Goal: Task Accomplishment & Management: Use online tool/utility

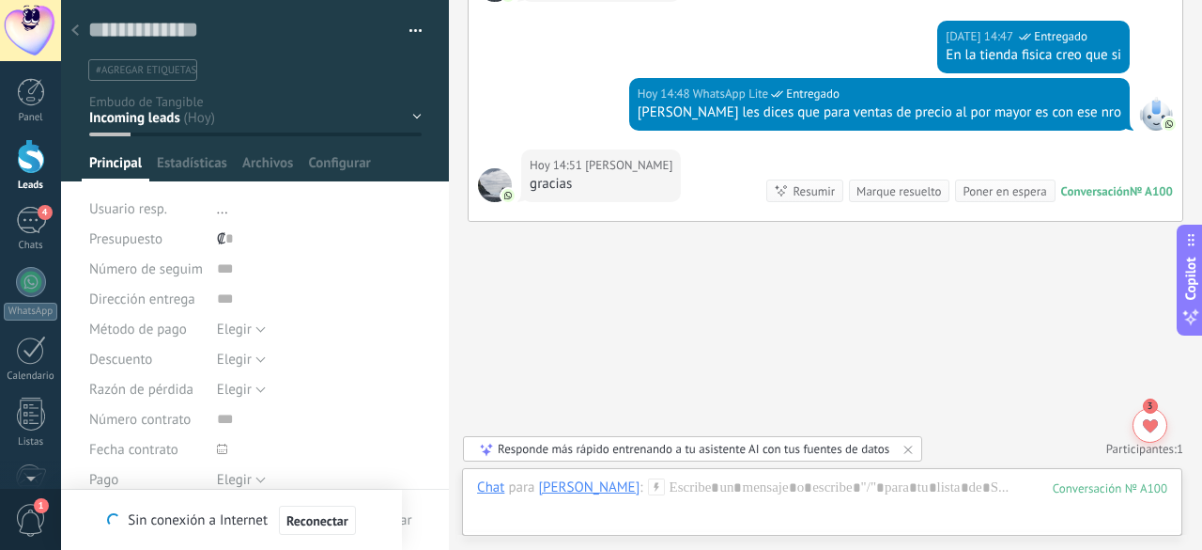
click at [744, 447] on div "Responde más rápido entrenando a tu asistente AI con tus fuentes de datos" at bounding box center [694, 449] width 392 height 16
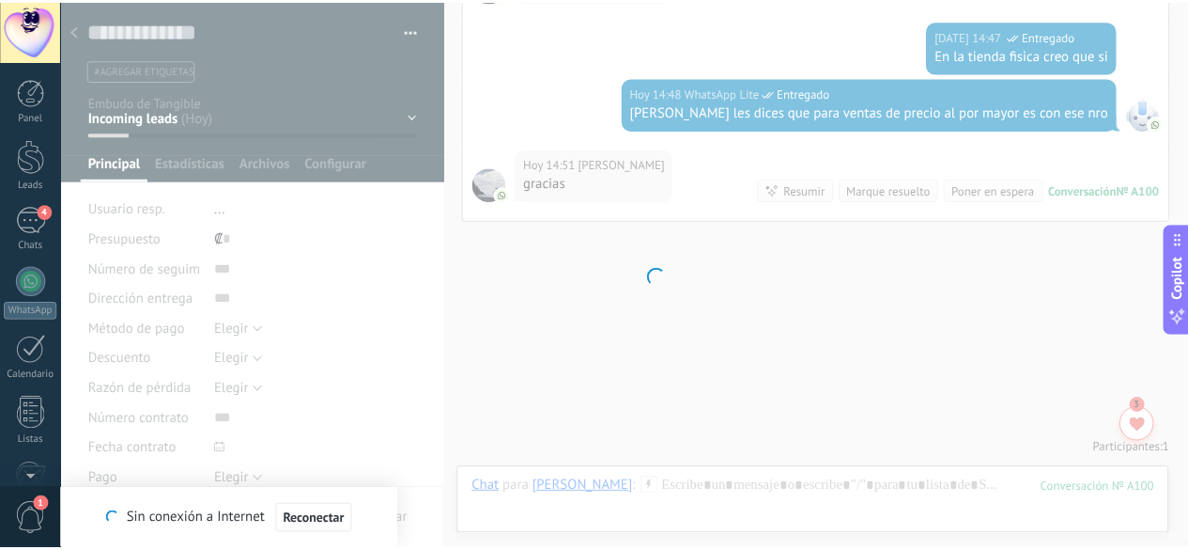
scroll to position [230, 0]
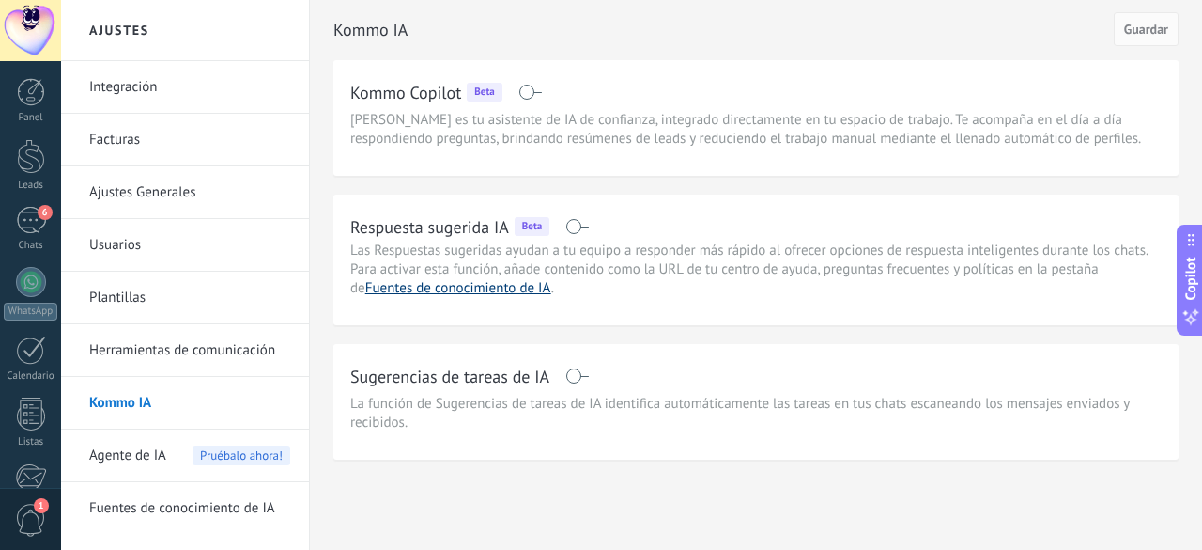
click at [482, 290] on link "Fuentes de conocimiento de IA" at bounding box center [458, 288] width 186 height 18
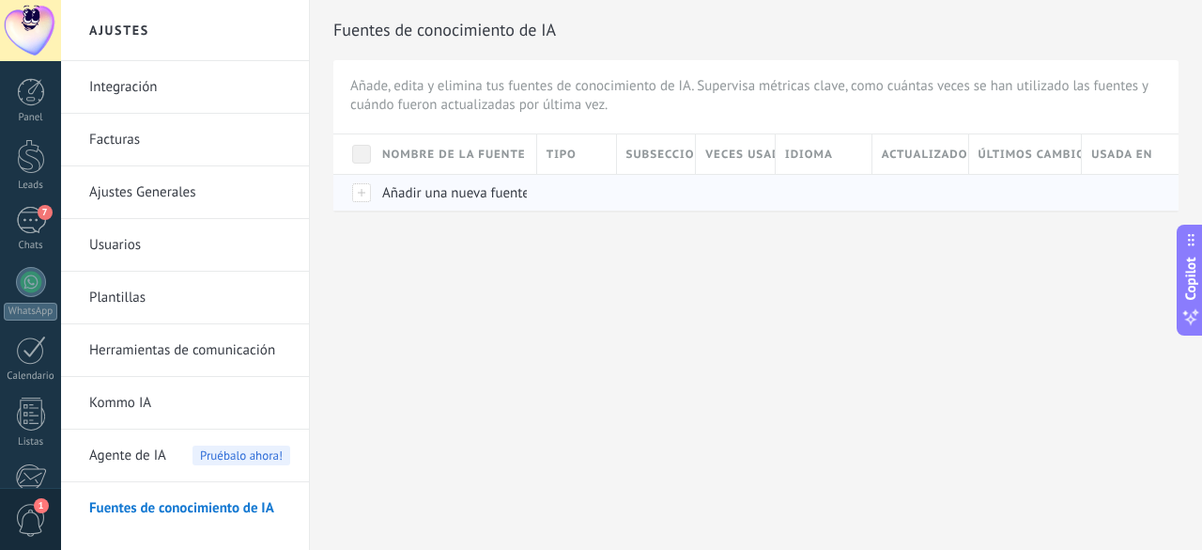
click at [451, 196] on span "Añadir una nueva fuente" at bounding box center [455, 193] width 147 height 18
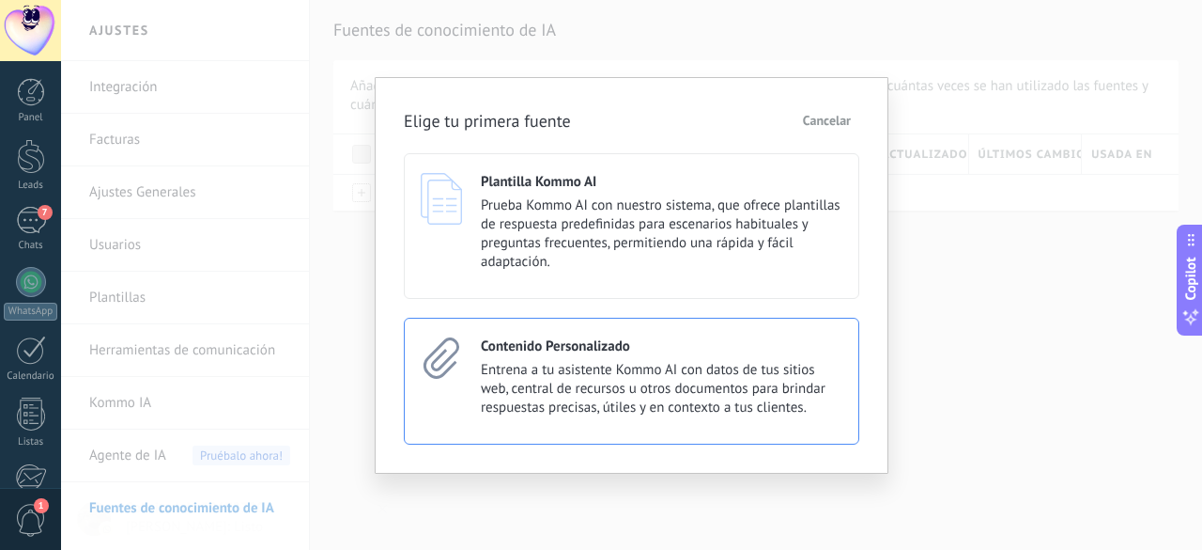
click at [595, 365] on span "Entrena a tu asistente Kommo AI con datos de tus sitios web, central de recurso…" at bounding box center [662, 389] width 362 height 56
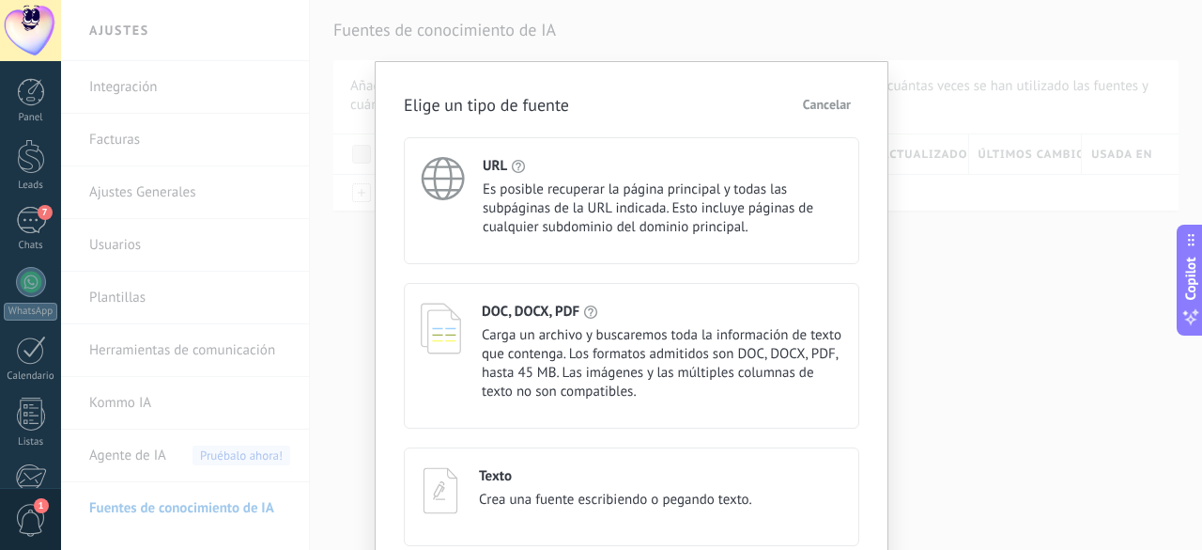
scroll to position [83, 0]
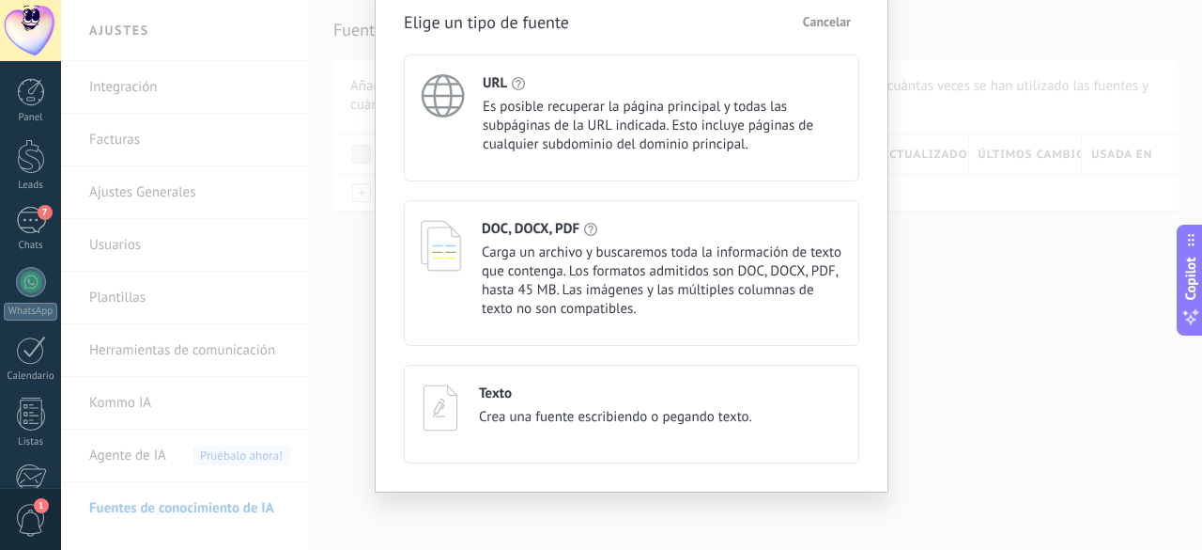
click at [610, 116] on span "Es posible recuperar la página principal y todas las subpáginas de la URL indic…" at bounding box center [663, 126] width 360 height 56
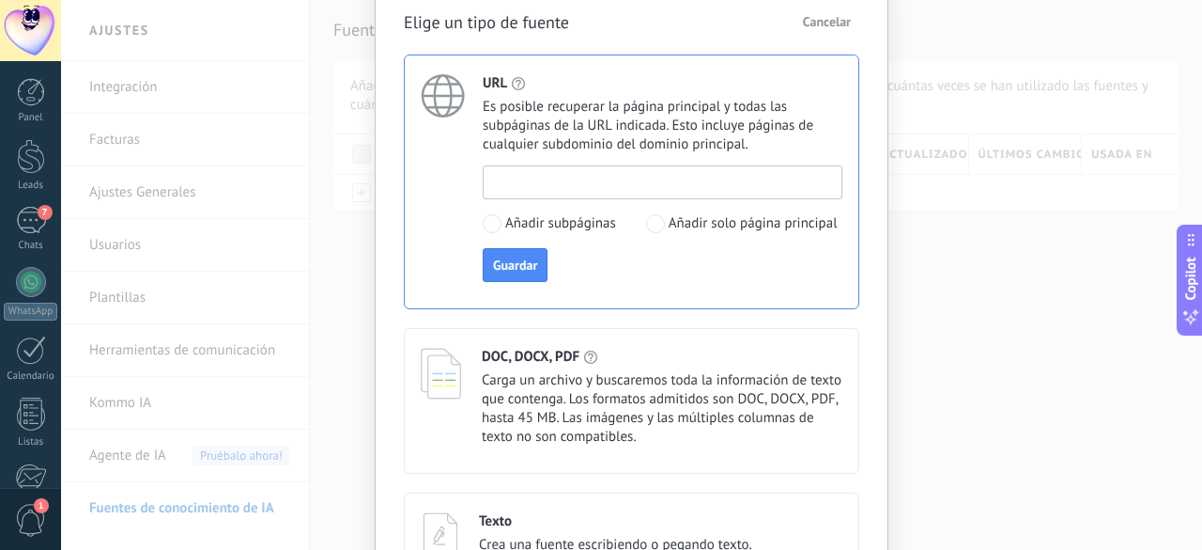
click at [567, 179] on input at bounding box center [663, 181] width 358 height 30
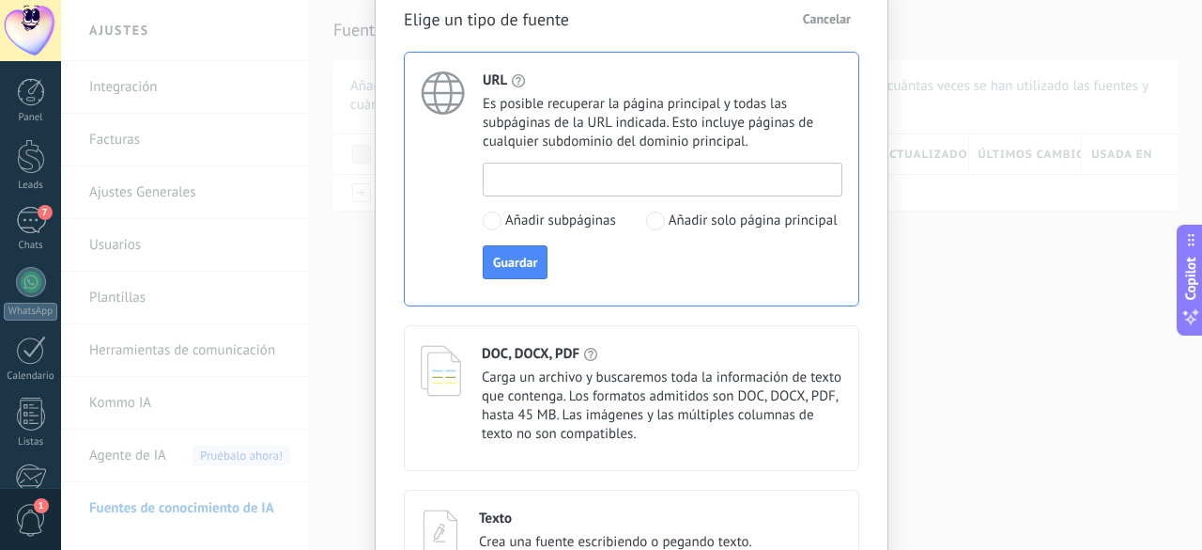
scroll to position [0, 0]
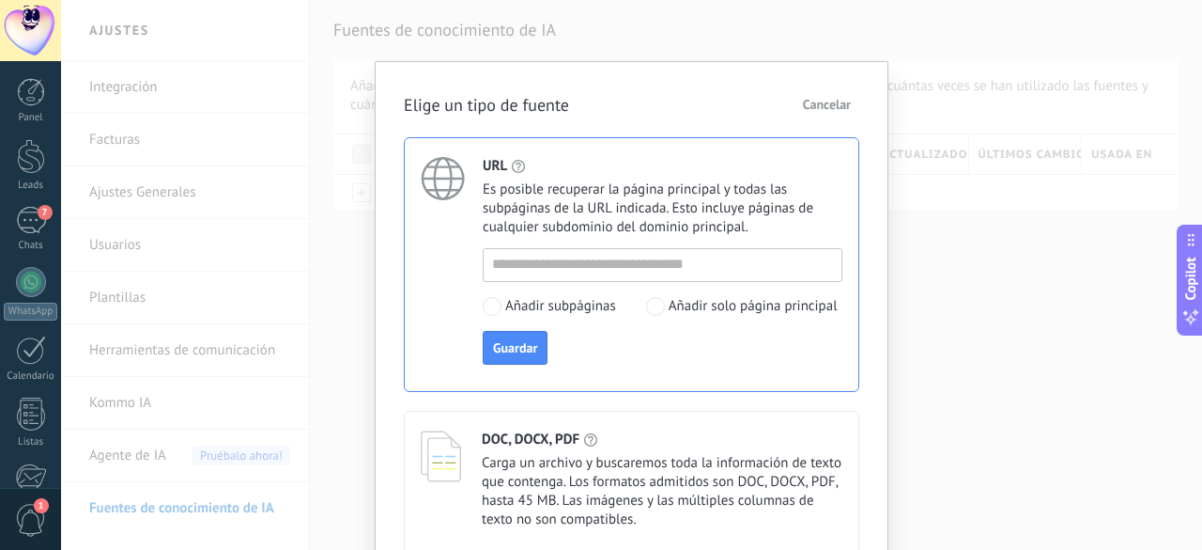
click at [836, 104] on span "Cancelar" at bounding box center [827, 104] width 48 height 13
